Goal: Transaction & Acquisition: Book appointment/travel/reservation

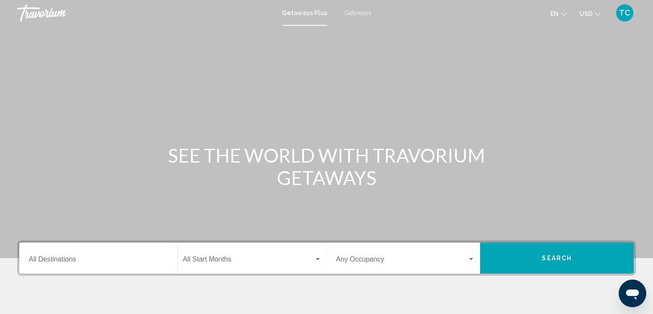
click at [65, 256] on div "Destination All Destinations" at bounding box center [98, 257] width 139 height 27
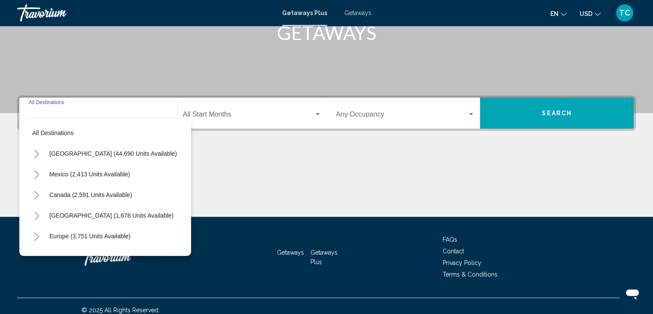
scroll to position [153, 0]
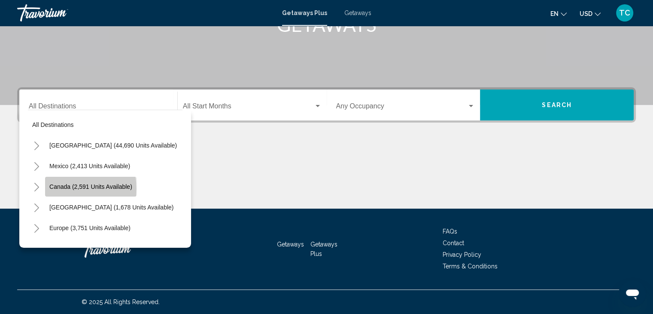
click at [79, 188] on span "Canada (2,591 units available)" at bounding box center [90, 186] width 83 height 7
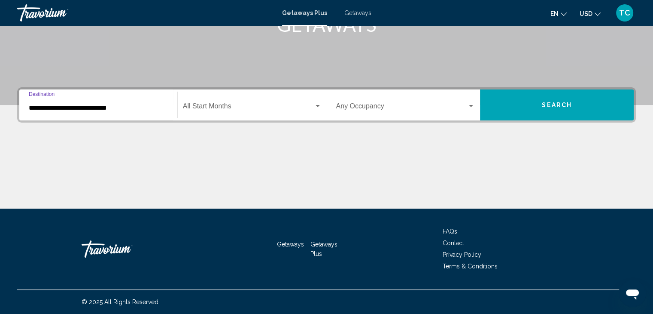
click at [104, 107] on input "**********" at bounding box center [98, 108] width 139 height 8
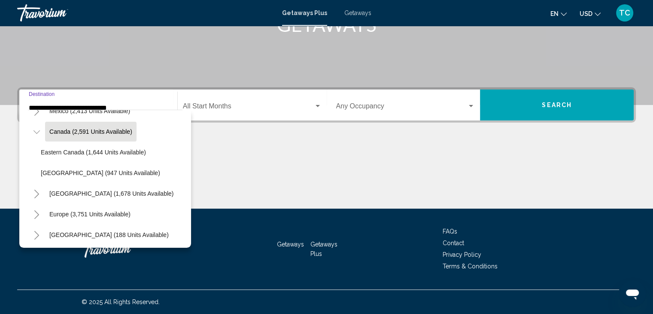
scroll to position [55, 0]
click at [94, 174] on span "Western Canada (947 units available)" at bounding box center [100, 172] width 119 height 7
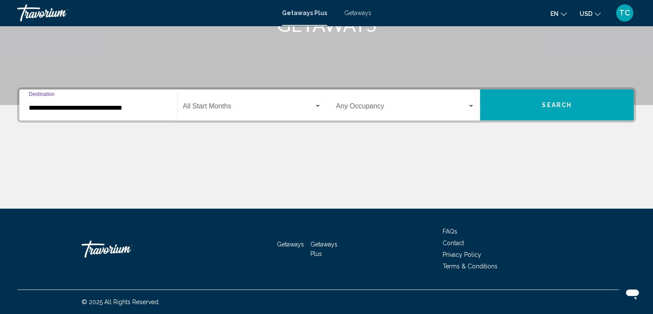
click at [106, 107] on input "**********" at bounding box center [98, 108] width 139 height 8
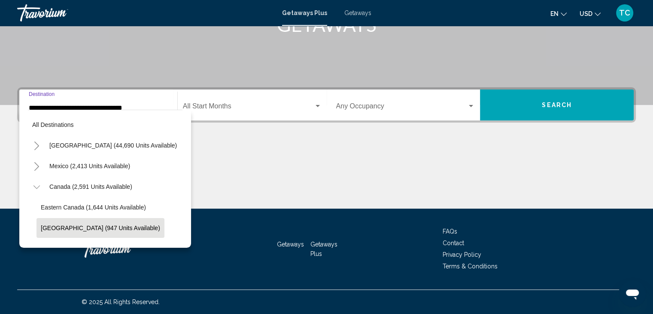
scroll to position [54, 0]
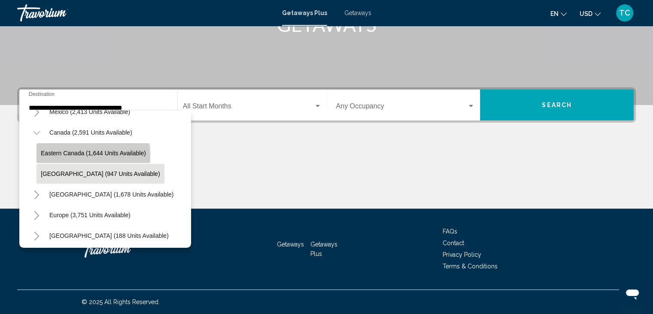
click at [92, 157] on button "Eastern Canada (1,644 units available)" at bounding box center [94, 153] width 114 height 20
type input "**********"
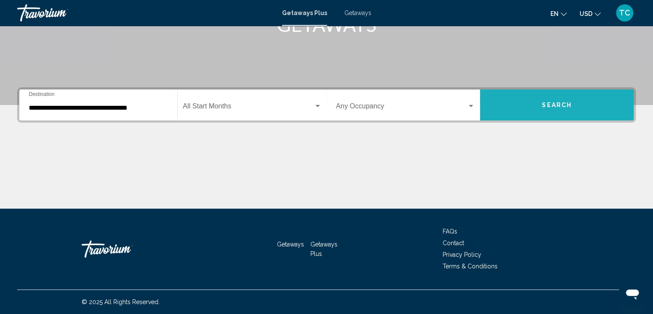
click at [566, 102] on span "Search" at bounding box center [557, 105] width 30 height 7
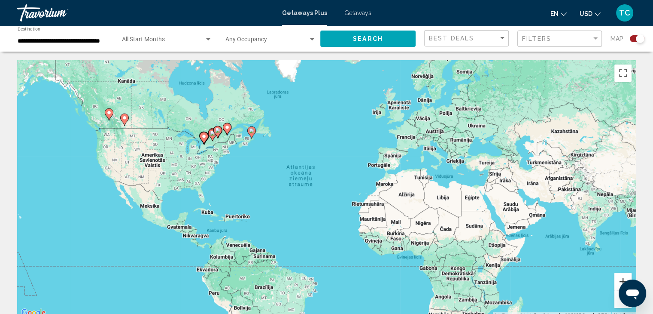
click at [618, 280] on button "Tuvināt" at bounding box center [623, 281] width 17 height 17
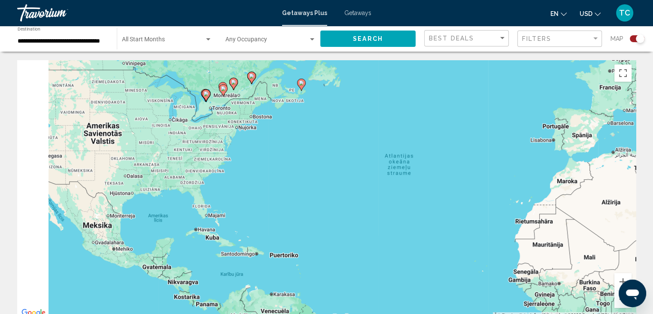
drag, startPoint x: 94, startPoint y: 129, endPoint x: 241, endPoint y: 133, distance: 146.5
click at [241, 133] on div "Lai aktivizētu vilkšanu ar tastatūru, nospiediet taustiņu kombināciju Alt + Ent…" at bounding box center [326, 189] width 619 height 258
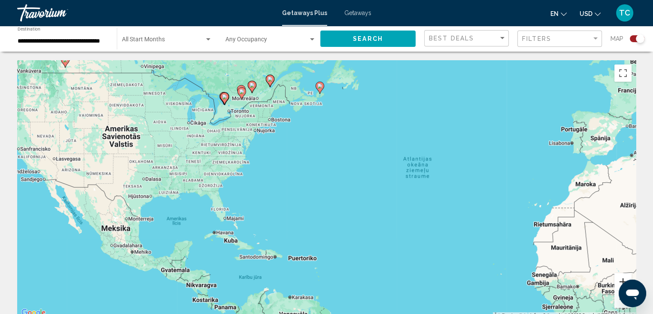
click at [623, 276] on button "Tuvināt" at bounding box center [623, 281] width 17 height 17
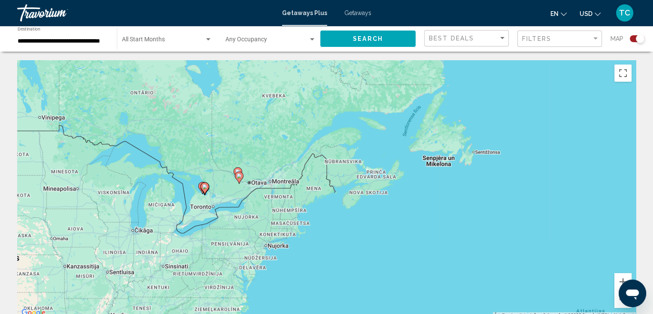
drag, startPoint x: 149, startPoint y: 107, endPoint x: 235, endPoint y: 284, distance: 197.5
click at [235, 284] on div "Lai aktivizētu vilkšanu ar tastatūru, nospiediet taustiņu kombināciju Alt + Ent…" at bounding box center [326, 189] width 619 height 258
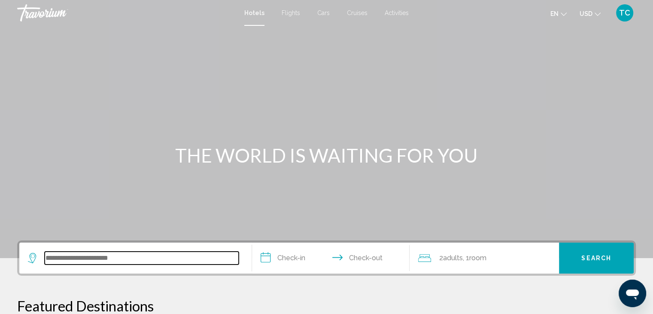
click at [112, 260] on input "Search widget" at bounding box center [142, 257] width 194 height 13
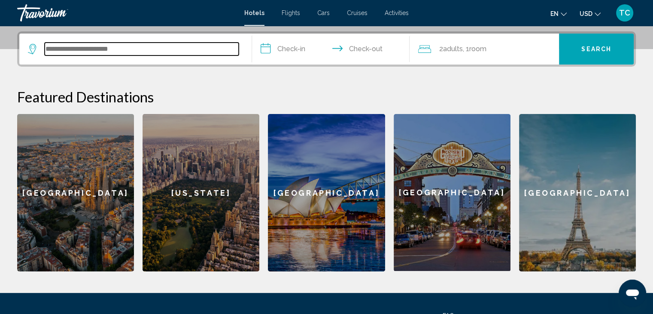
scroll to position [212, 0]
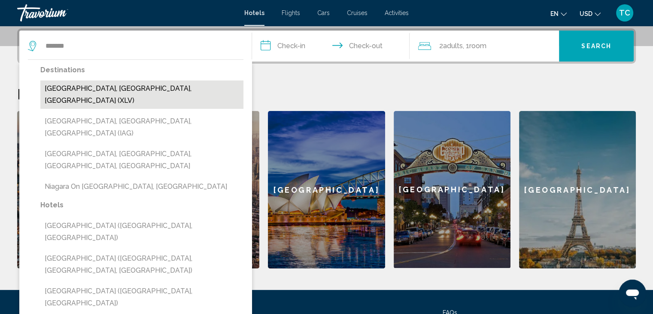
click at [115, 88] on button "[GEOGRAPHIC_DATA], [GEOGRAPHIC_DATA], [GEOGRAPHIC_DATA] (XLV)" at bounding box center [141, 94] width 203 height 28
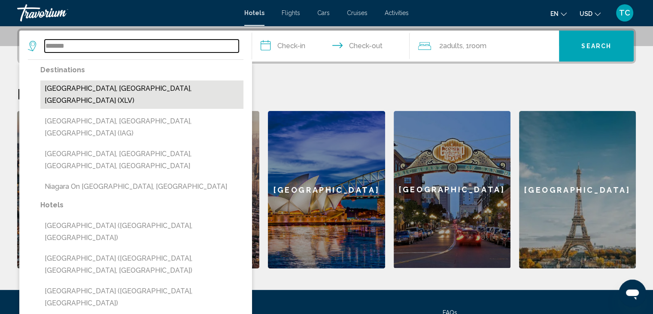
type input "**********"
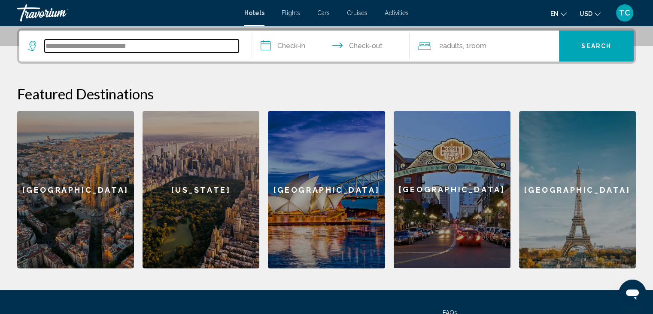
click at [155, 46] on input "**********" at bounding box center [142, 46] width 194 height 13
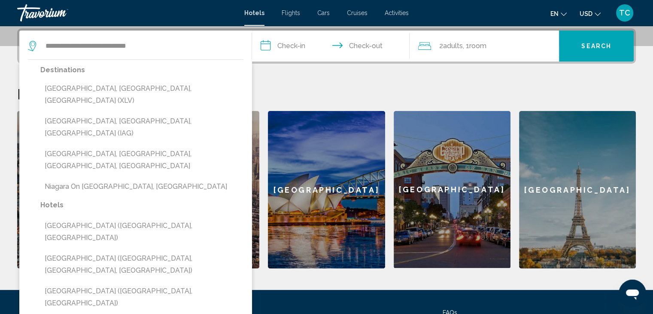
click at [291, 43] on input "**********" at bounding box center [332, 46] width 161 height 33
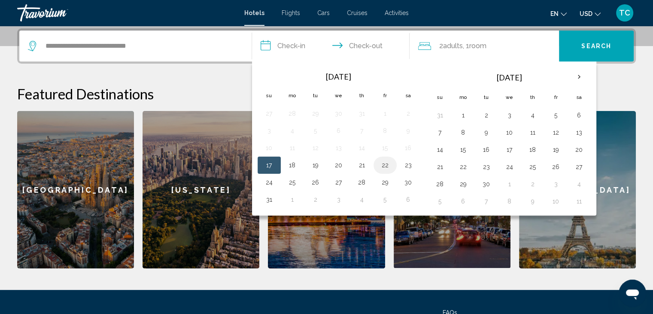
click at [383, 164] on button "22" at bounding box center [385, 165] width 14 height 12
click at [271, 180] on button "24" at bounding box center [269, 182] width 14 height 12
type input "**********"
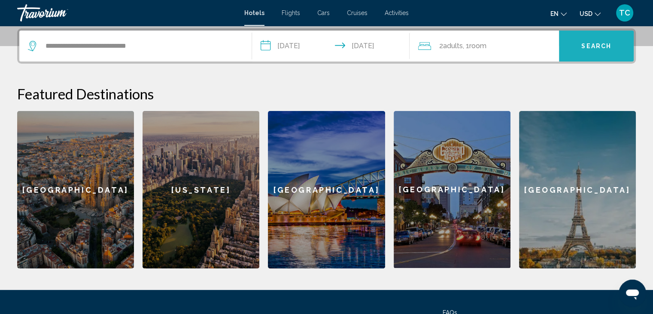
click at [600, 51] on button "Search" at bounding box center [596, 45] width 75 height 31
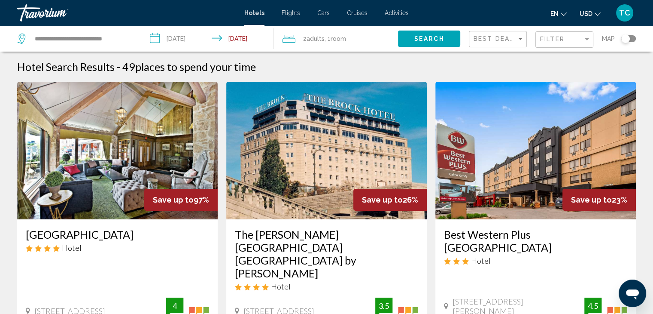
click at [598, 12] on icon "Change currency" at bounding box center [598, 14] width 6 height 6
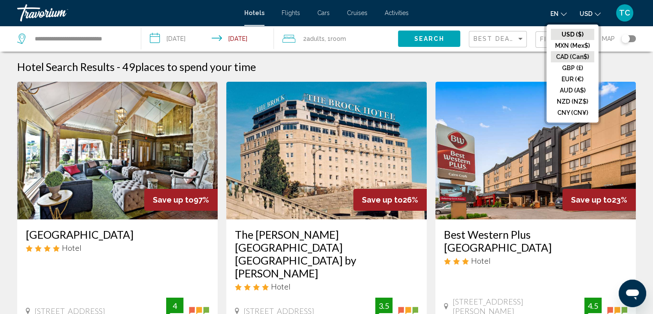
click at [579, 54] on button "CAD (Can$)" at bounding box center [572, 56] width 43 height 11
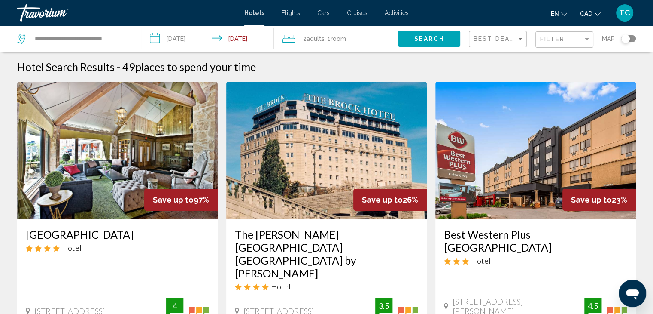
click at [352, 137] on img "Main content" at bounding box center [326, 150] width 201 height 137
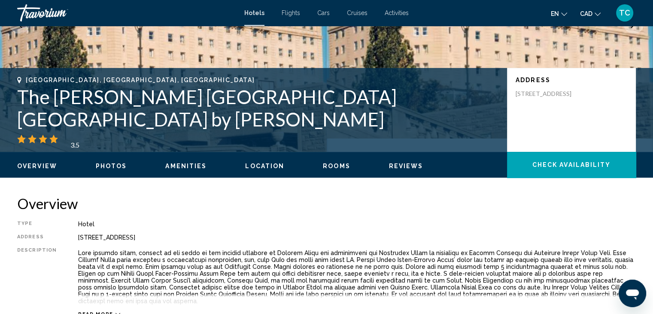
scroll to position [137, 0]
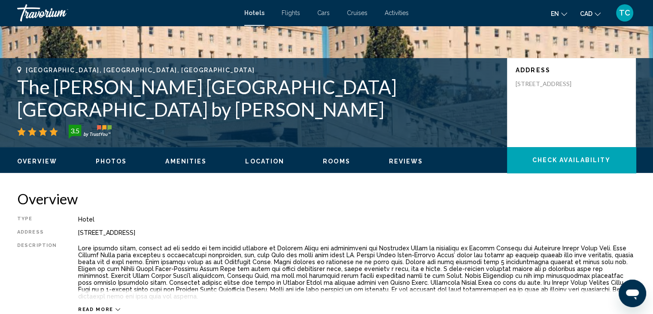
click at [109, 158] on span "Photos" at bounding box center [111, 161] width 31 height 7
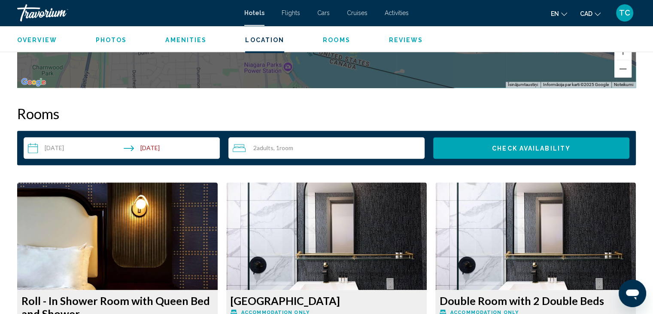
scroll to position [1058, 0]
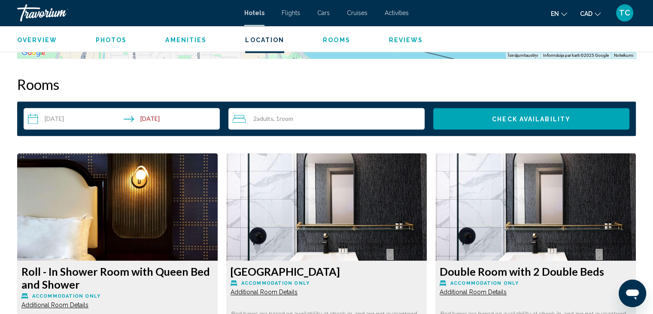
click at [362, 76] on h2 "Rooms" at bounding box center [326, 84] width 619 height 17
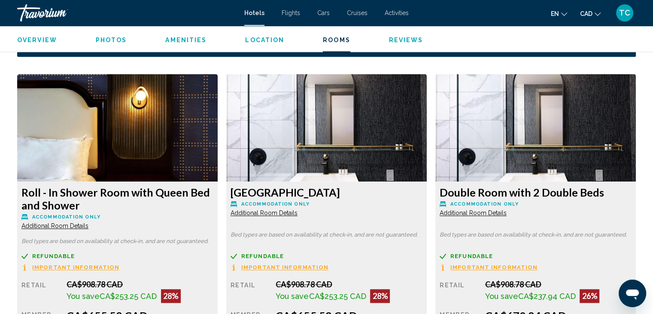
scroll to position [1137, 0]
click at [70, 264] on span "Important Information" at bounding box center [75, 267] width 87 height 6
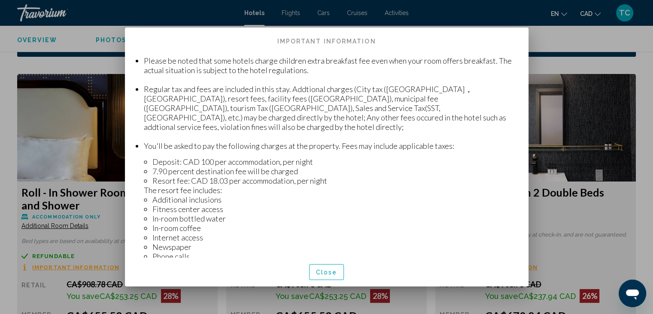
scroll to position [137, 0]
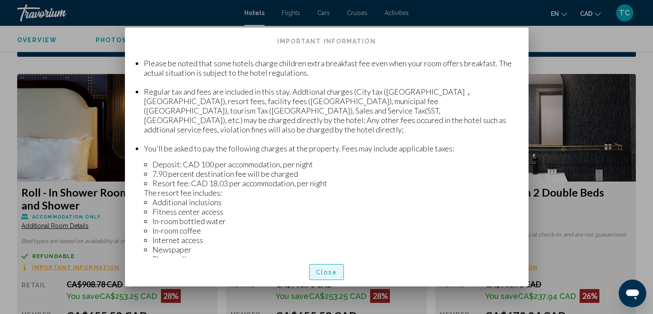
click at [331, 270] on span "Close" at bounding box center [326, 271] width 21 height 7
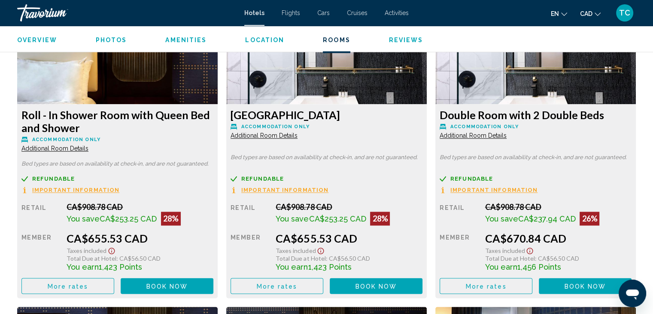
scroll to position [1222, 0]
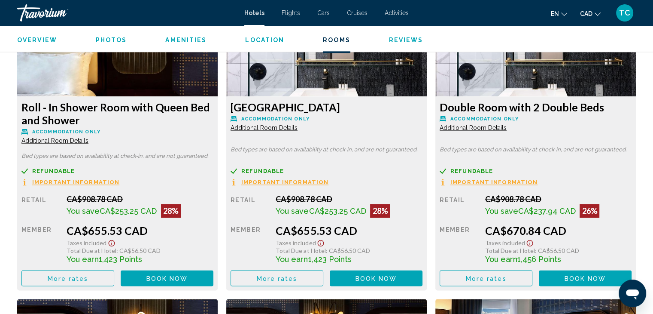
click at [109, 239] on icon "Show Taxes and Fees disclaimer" at bounding box center [112, 243] width 10 height 8
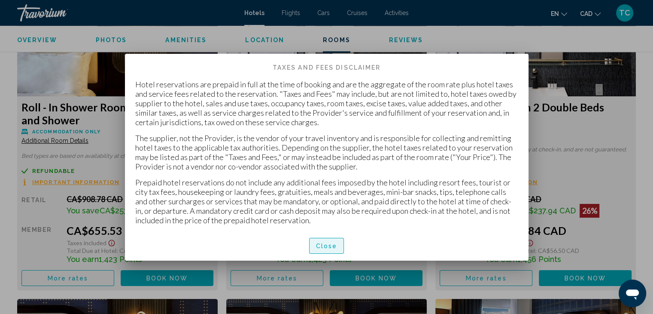
click at [317, 242] on span "Close" at bounding box center [326, 245] width 21 height 7
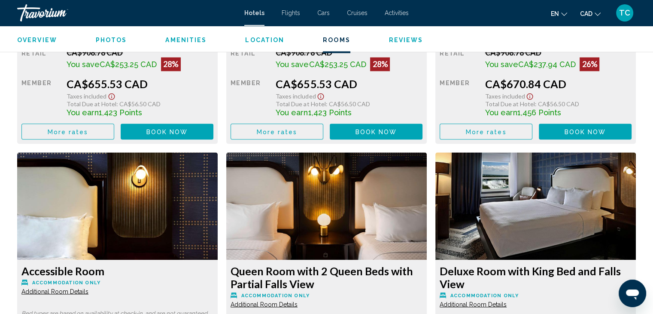
scroll to position [1368, 0]
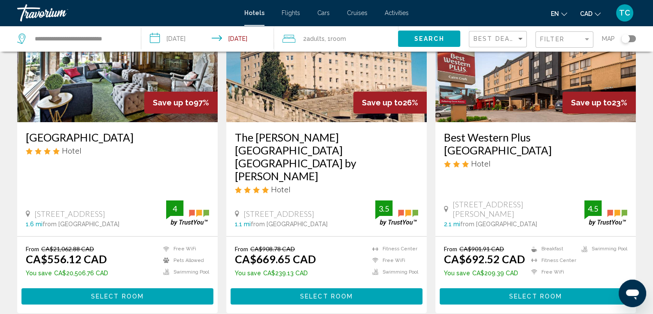
scroll to position [97, 0]
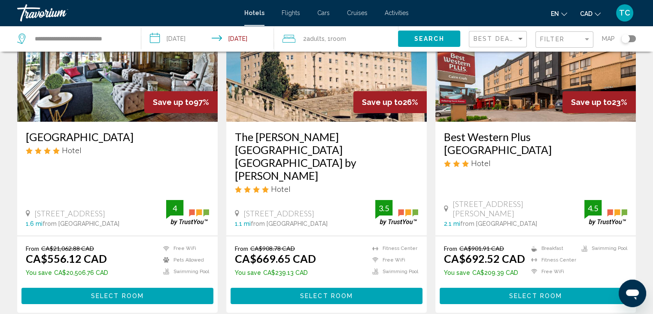
click at [510, 87] on img "Main content" at bounding box center [535, 52] width 201 height 137
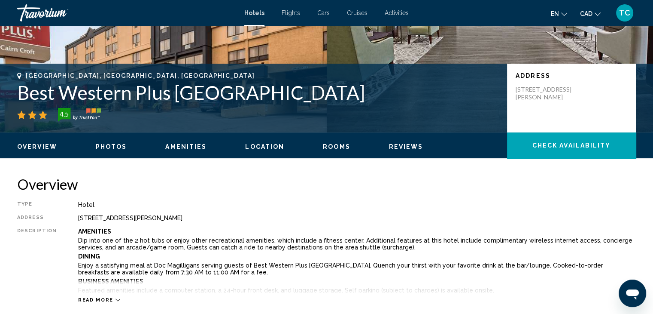
scroll to position [153, 0]
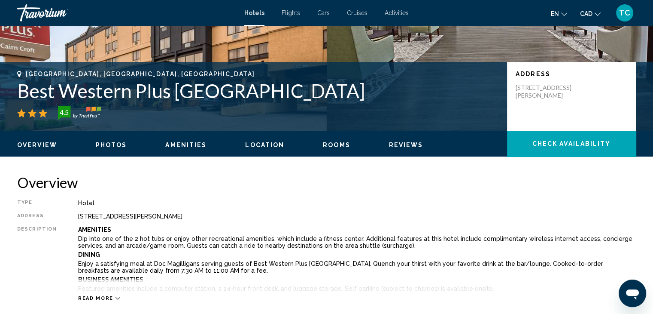
click at [112, 143] on span "Photos" at bounding box center [111, 144] width 31 height 7
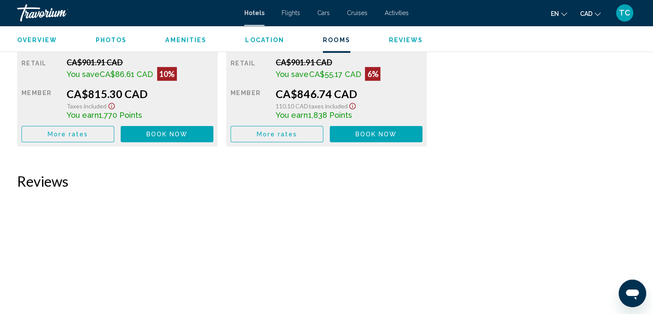
scroll to position [2558, 0]
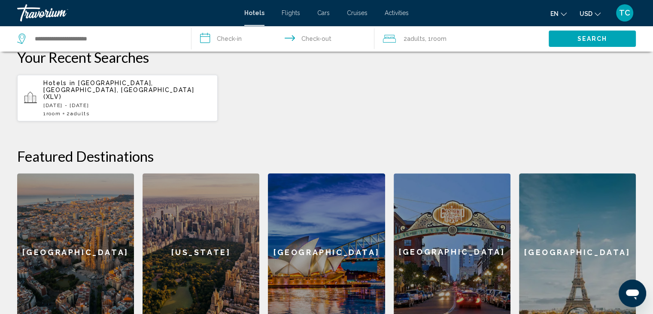
scroll to position [378, 0]
